Goal: Download file/media

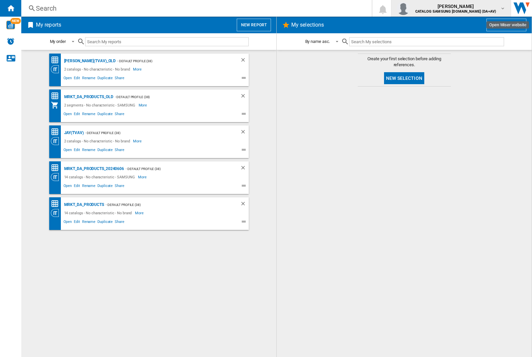
click at [410, 8] on img "button" at bounding box center [403, 8] width 13 height 13
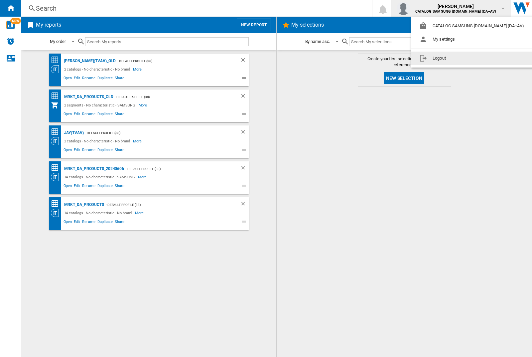
click at [463, 58] on button "Logout" at bounding box center [473, 58] width 123 height 13
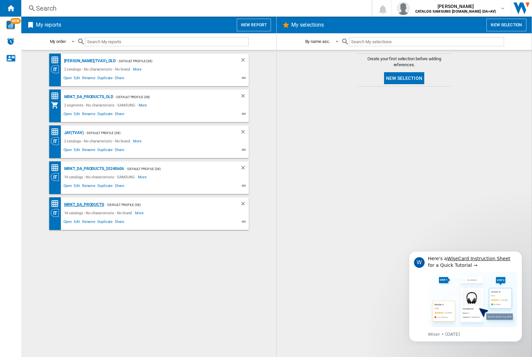
click at [84, 205] on div "MRKT_DA_PRODUCTS" at bounding box center [84, 205] width 42 height 8
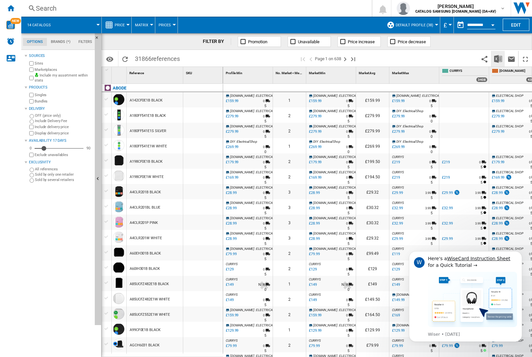
click at [498, 58] on img "Download in Excel" at bounding box center [498, 59] width 8 height 8
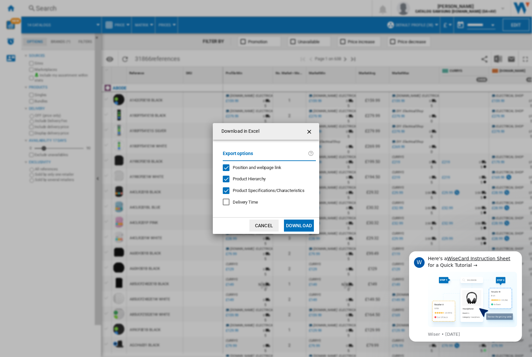
click at [253, 167] on span "Position and webpage link" at bounding box center [257, 167] width 49 height 5
click at [299, 226] on button "Download" at bounding box center [299, 226] width 30 height 12
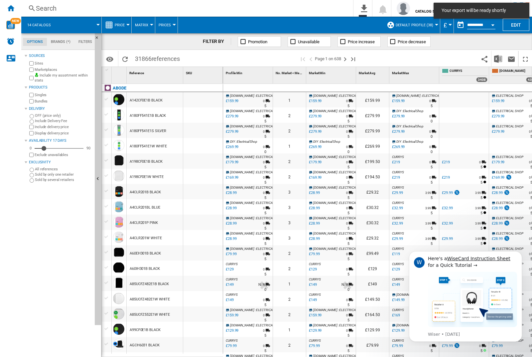
click at [205, 98] on div at bounding box center [203, 99] width 40 height 15
